Goal: Task Accomplishment & Management: Complete application form

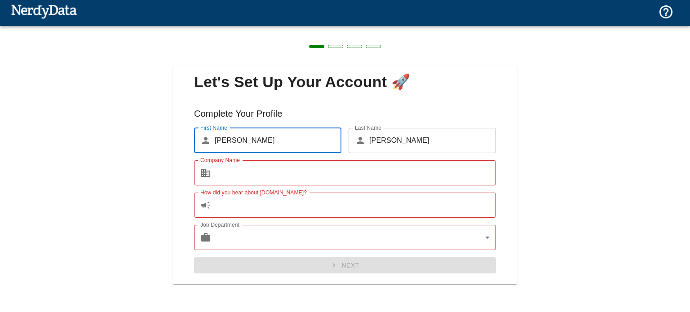
scroll to position [4, 0]
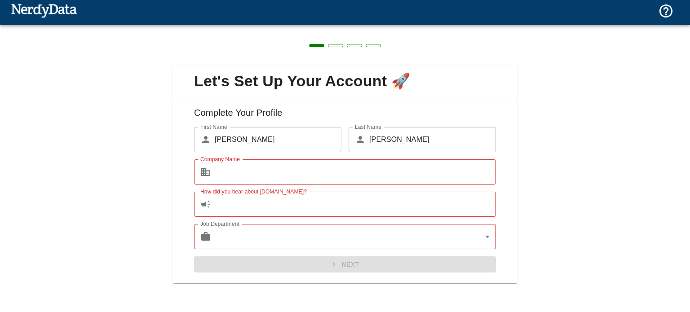
click at [344, 266] on div "Next" at bounding box center [341, 261] width 309 height 24
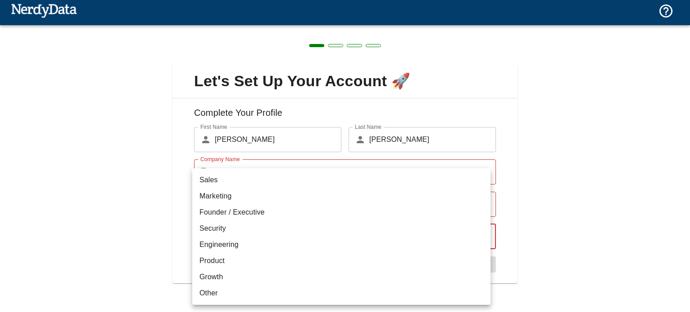
click at [483, 31] on body "Technologies Domains Pricing Products Create a Report Create a list of websites…" at bounding box center [345, 15] width 690 height 31
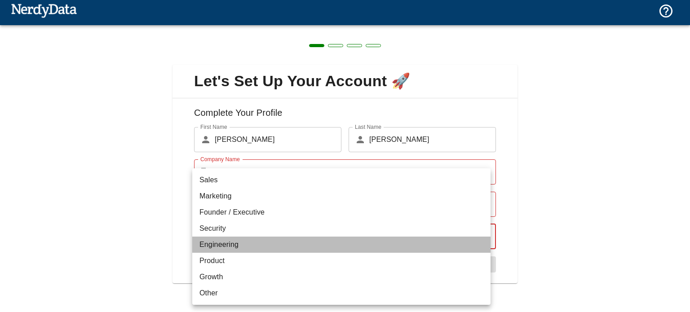
click at [228, 242] on li "Engineering" at bounding box center [341, 245] width 298 height 16
type input "engineering"
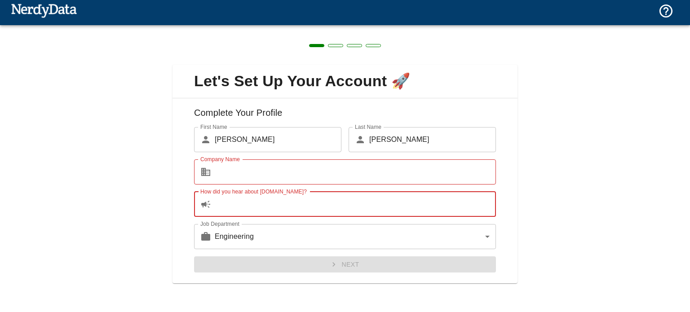
click at [475, 203] on input "How did you hear about [DOMAIN_NAME]?" at bounding box center [355, 204] width 281 height 25
click at [335, 44] on span at bounding box center [335, 45] width 15 height 3
click at [348, 263] on div "Next" at bounding box center [341, 261] width 309 height 24
click at [439, 204] on input "How did you hear about [DOMAIN_NAME]?" at bounding box center [355, 204] width 281 height 25
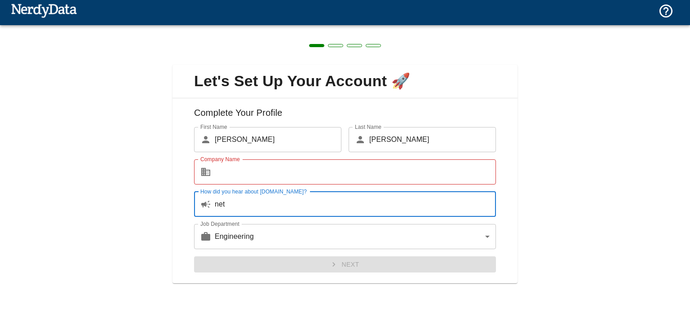
type input "net"
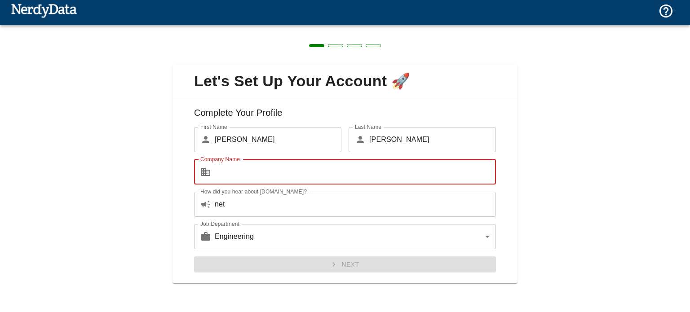
click at [313, 169] on input "Company Name" at bounding box center [355, 172] width 281 height 25
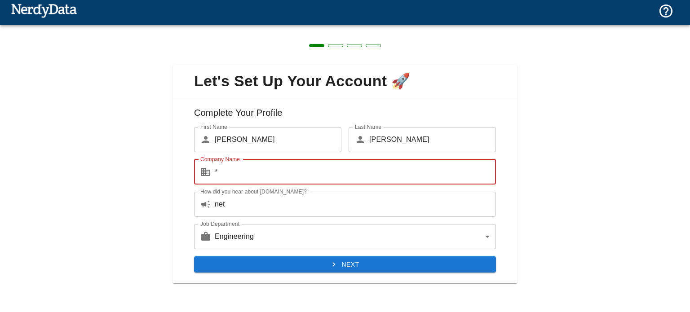
type input "*"
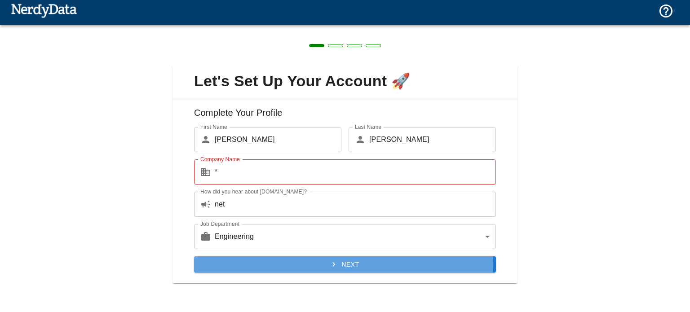
click at [342, 261] on button "Next" at bounding box center [345, 265] width 302 height 17
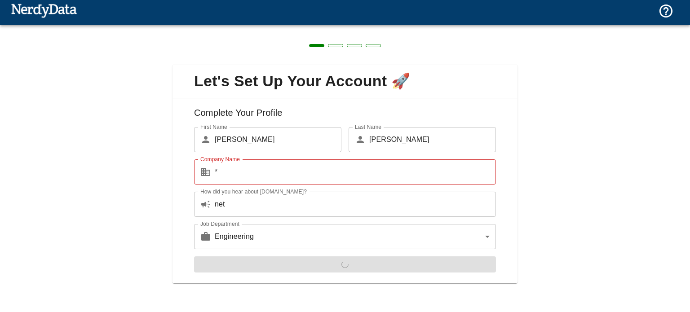
scroll to position [0, 0]
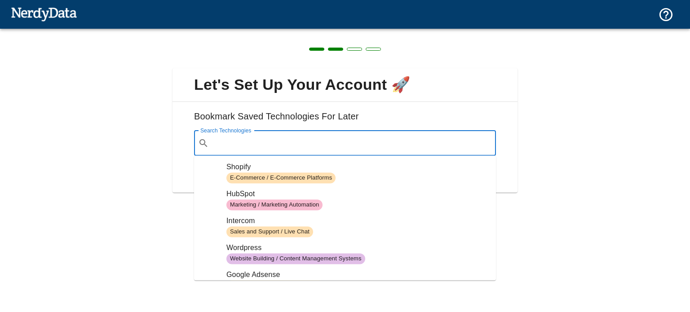
click at [307, 139] on input "Search Technologies" at bounding box center [353, 143] width 280 height 17
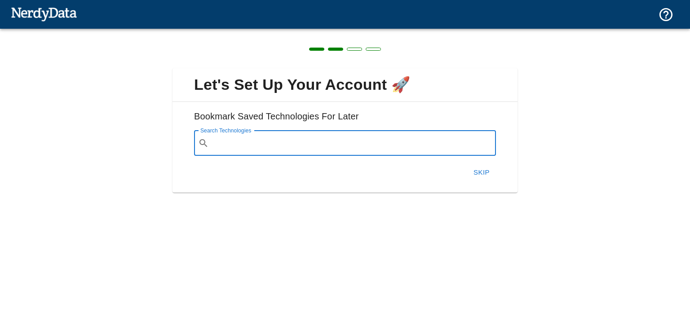
click at [248, 140] on input "Search Technologies" at bounding box center [353, 143] width 280 height 17
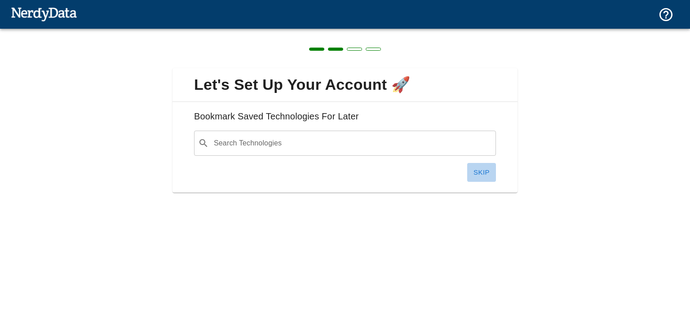
click at [480, 171] on button "Skip" at bounding box center [481, 172] width 29 height 19
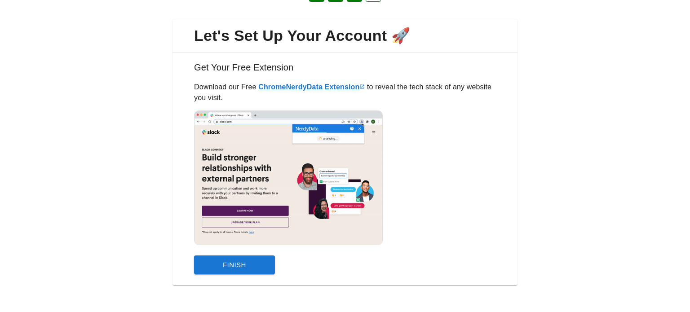
scroll to position [50, 0]
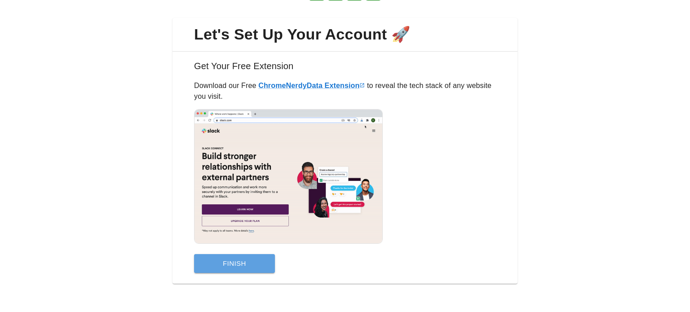
click at [231, 257] on button "Finish" at bounding box center [234, 263] width 81 height 19
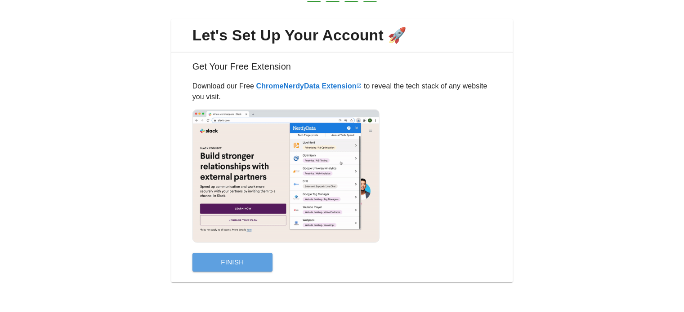
scroll to position [0, 0]
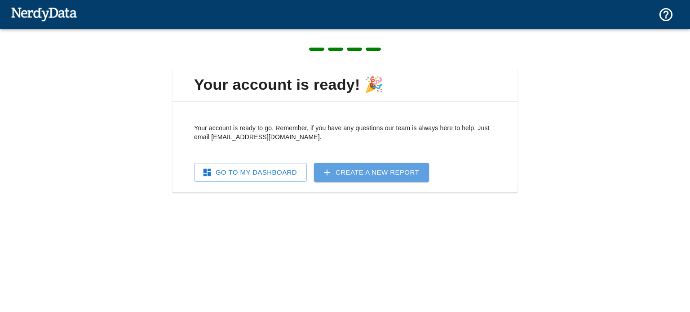
click at [328, 170] on icon at bounding box center [327, 173] width 10 height 10
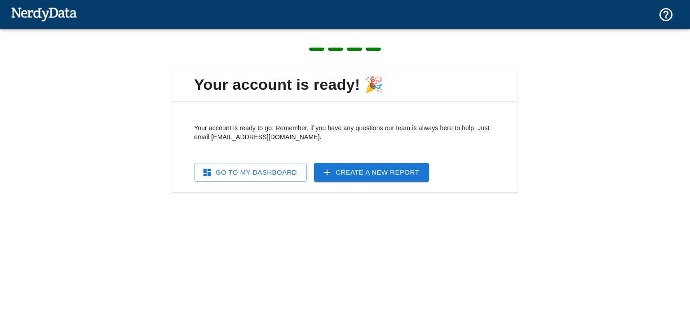
click at [270, 174] on link "Go To My Dashboard" at bounding box center [250, 172] width 113 height 19
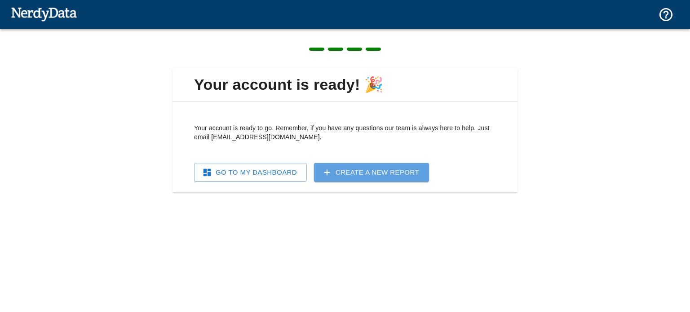
click at [338, 171] on link "Create a New Report" at bounding box center [371, 172] width 115 height 19
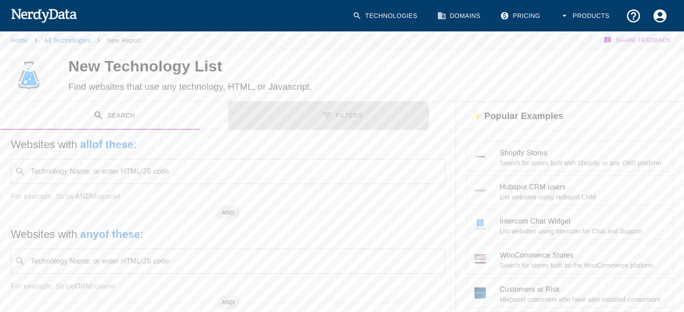
click at [323, 116] on icon "Toggle between search and filters" at bounding box center [327, 115] width 8 height 5
